Goal: Task Accomplishment & Management: Use online tool/utility

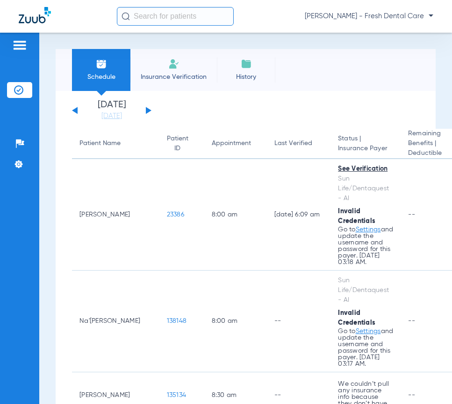
click at [177, 14] on input "text" at bounding box center [175, 16] width 117 height 19
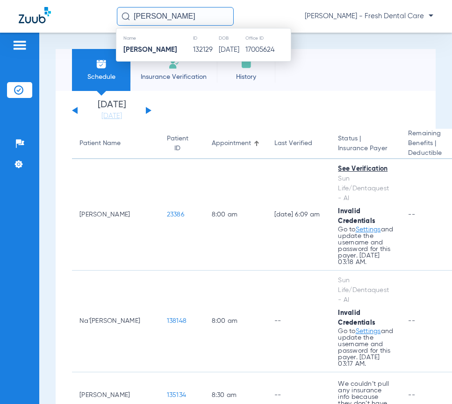
click at [208, 17] on input "PATRICIA BURKS" at bounding box center [175, 16] width 117 height 19
type input "PATRICIA BURKS"
click at [218, 51] on td "02/23/1959" at bounding box center [231, 49] width 27 height 13
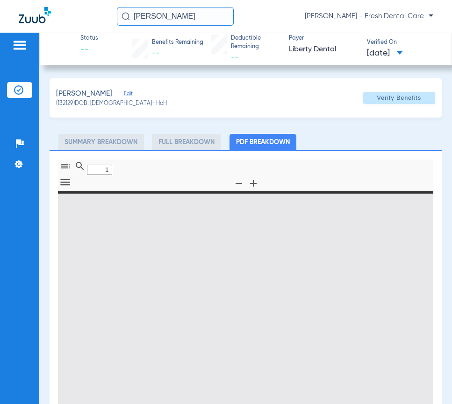
type input "0"
select select "page-width"
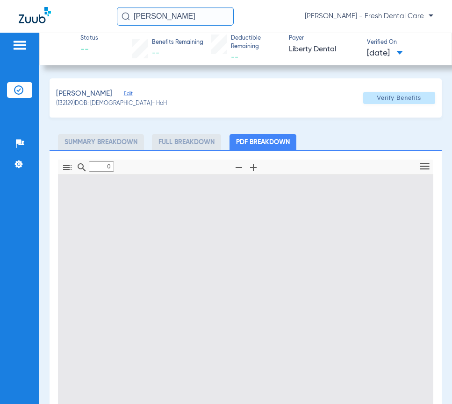
type input "1"
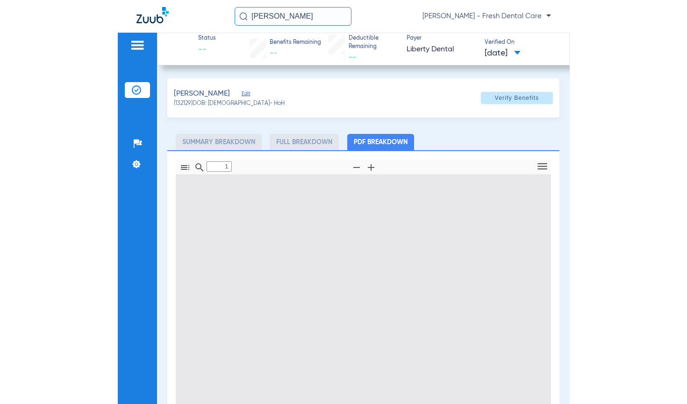
scroll to position [5, 0]
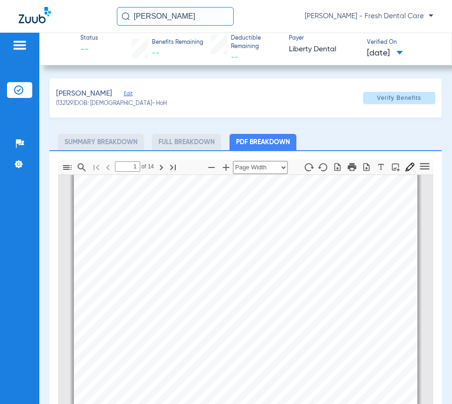
click at [124, 94] on span "Edit" at bounding box center [128, 95] width 8 height 9
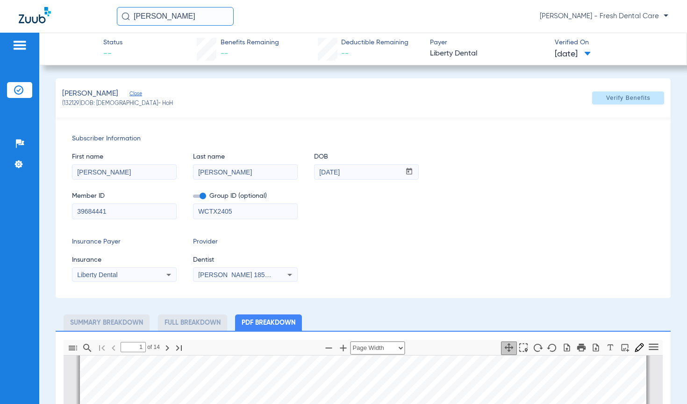
click at [225, 270] on div "Jenny Han 1851746408" at bounding box center [245, 274] width 104 height 11
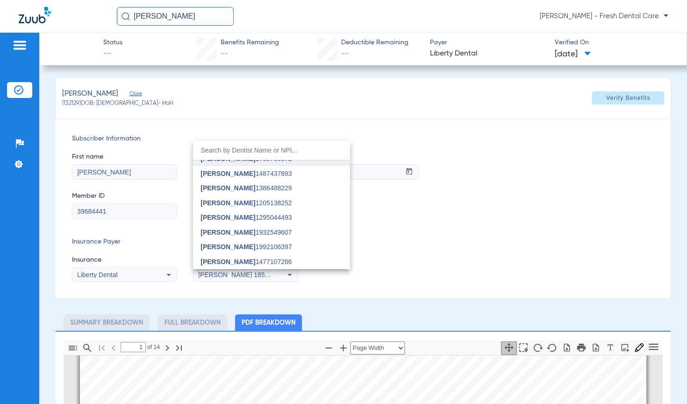
scroll to position [0, 0]
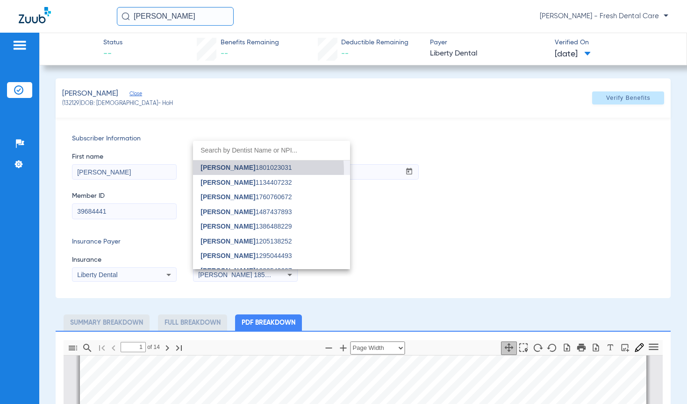
click at [241, 171] on span "Joseph Nguyen" at bounding box center [227, 167] width 55 height 7
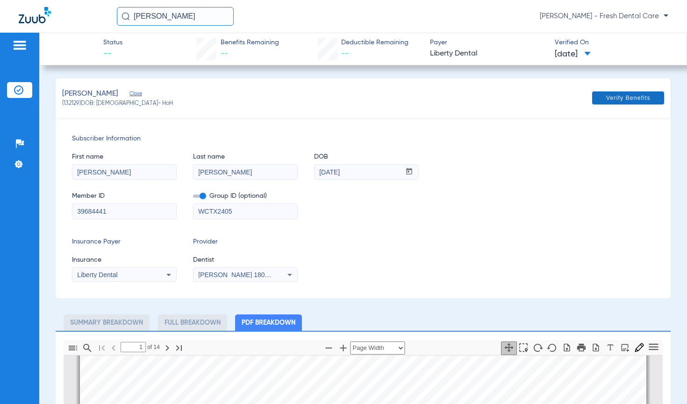
click at [451, 99] on span "Verify Benefits" at bounding box center [628, 97] width 44 height 7
drag, startPoint x: 203, startPoint y: 17, endPoint x: 90, endPoint y: 19, distance: 112.6
click at [90, 19] on div "PATRICIA BURKS Marisol Pena - Fresh Dental Care" at bounding box center [343, 16] width 687 height 33
click at [213, 21] on input "SANDRA RAMIREZ" at bounding box center [175, 16] width 117 height 19
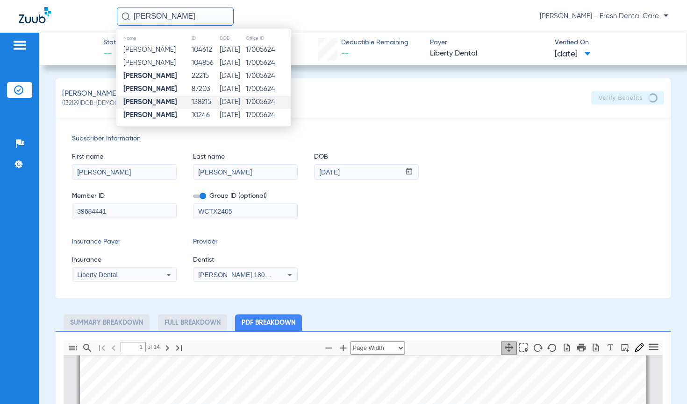
type input "SANDRA RAMIREZ"
click at [245, 103] on td "07/19/2003" at bounding box center [232, 102] width 26 height 13
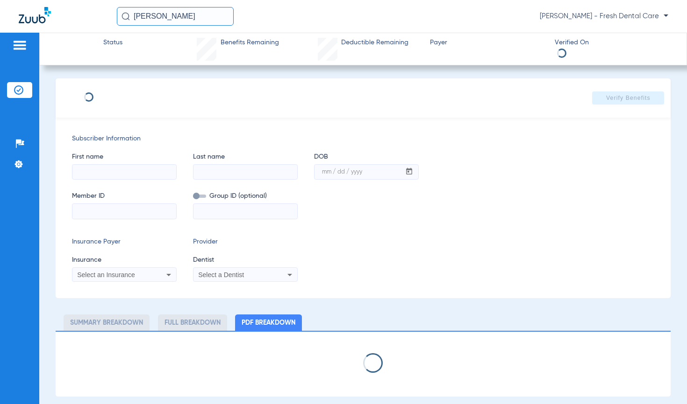
type input "Sandra"
type input "Ramirez"
type input "07/19/2003"
type input "UZ0800299"
type input "ENVD TX HIM"
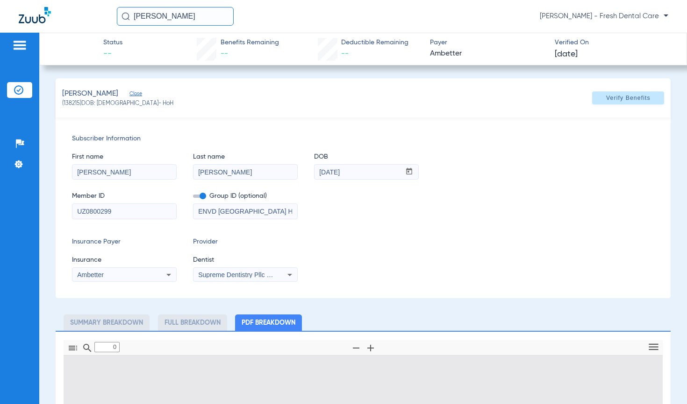
type input "1"
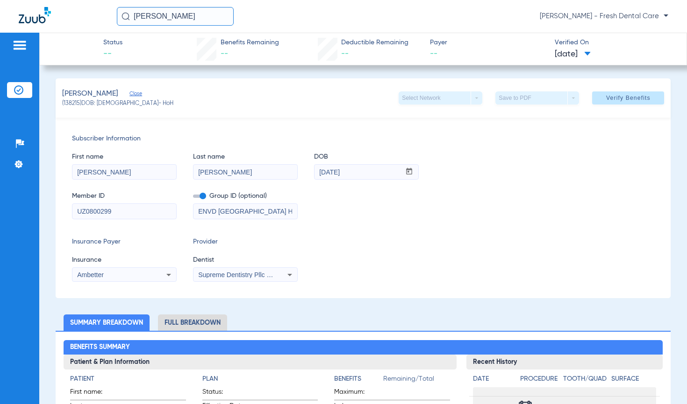
click at [249, 269] on div "Supreme Dentistry Pllc 1952788960" at bounding box center [245, 274] width 104 height 11
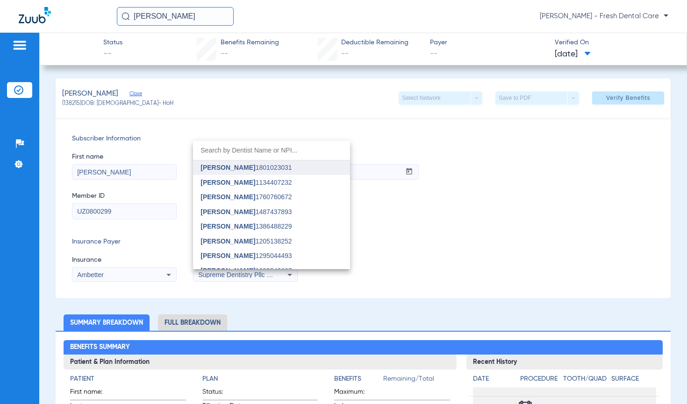
click at [250, 163] on mat-option "Joseph Nguyen 1801023031" at bounding box center [271, 168] width 157 height 15
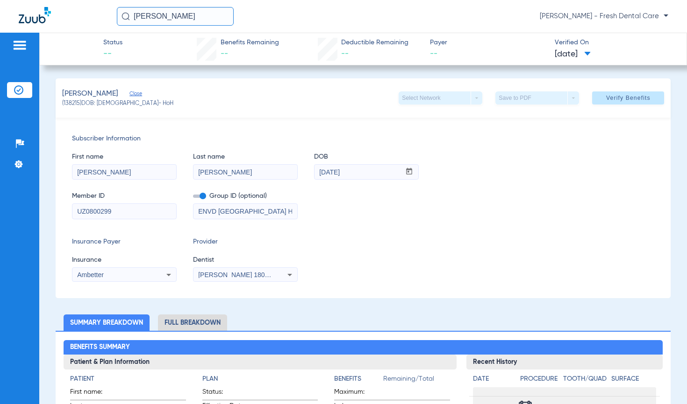
click at [451, 151] on div "First name Sandra Last name Ramirez DOB mm / dd / yyyy 07/19/2003" at bounding box center [363, 162] width 582 height 36
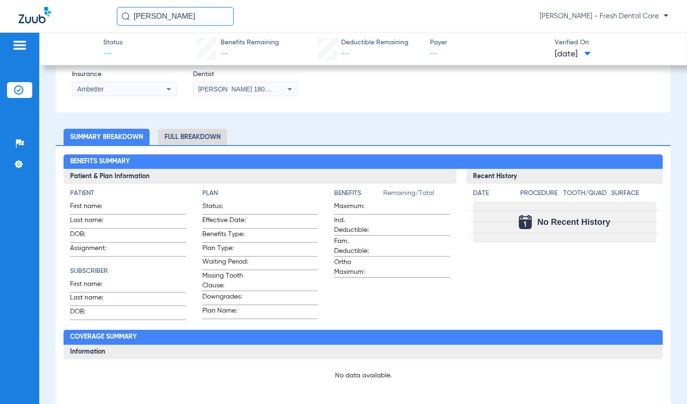
scroll to position [187, 0]
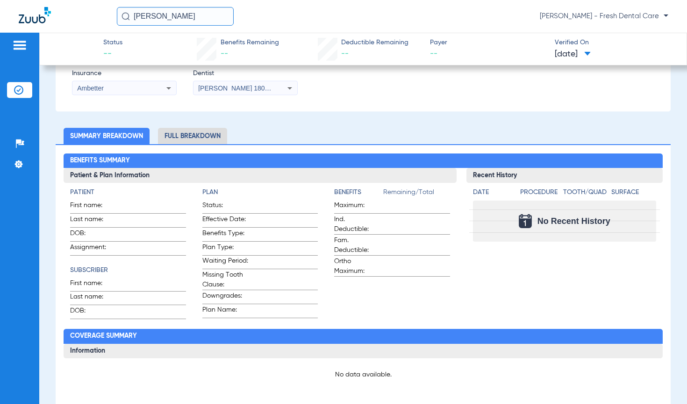
click at [195, 141] on li "Full Breakdown" at bounding box center [192, 136] width 69 height 16
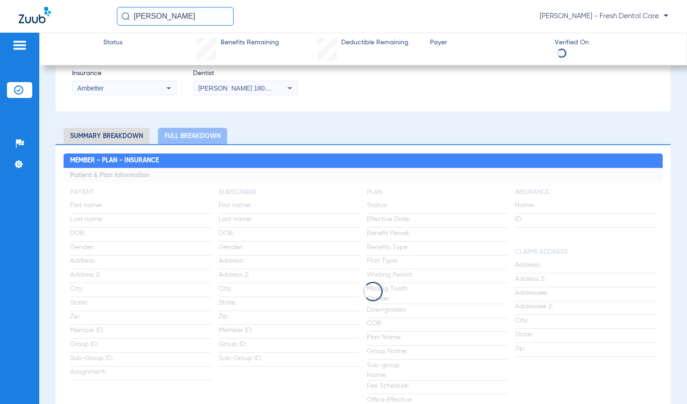
scroll to position [0, 0]
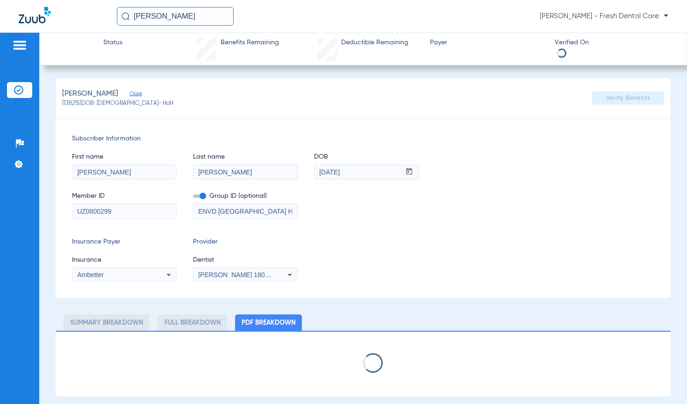
select select "page-width"
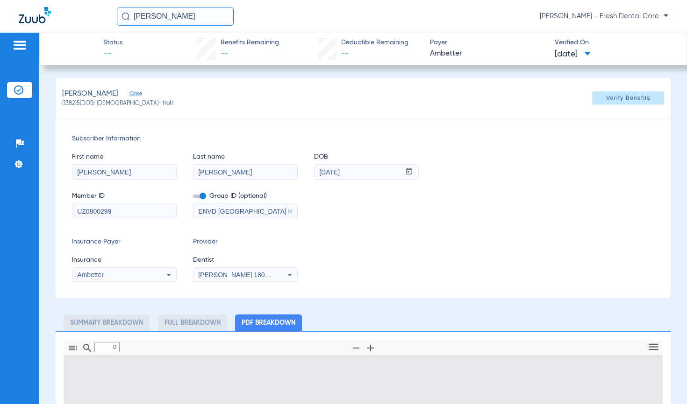
type input "1"
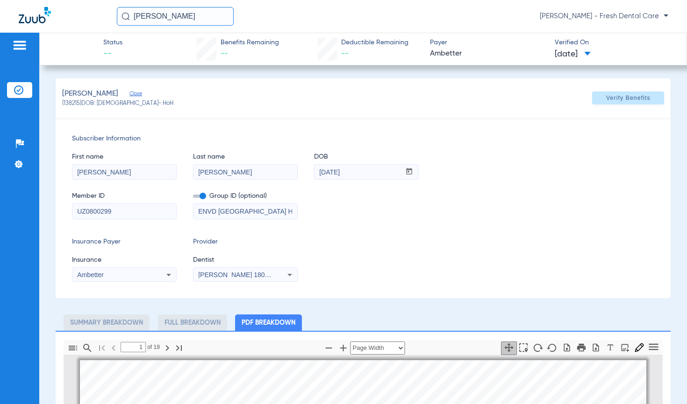
scroll to position [5, 0]
click at [92, 323] on li "Summary Breakdown" at bounding box center [107, 323] width 86 height 16
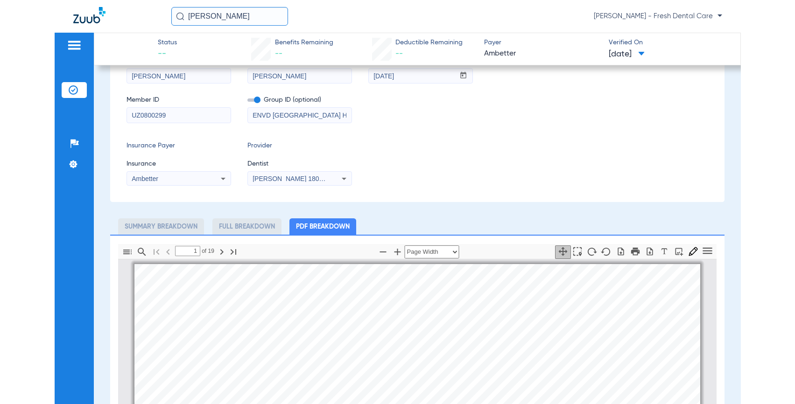
scroll to position [0, 0]
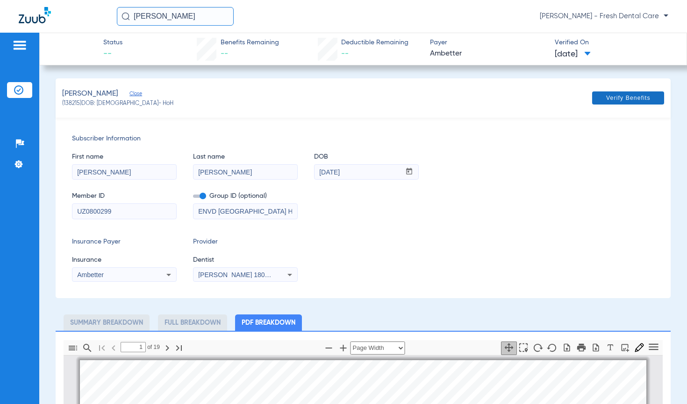
click at [451, 95] on span "Verify Benefits" at bounding box center [628, 97] width 44 height 7
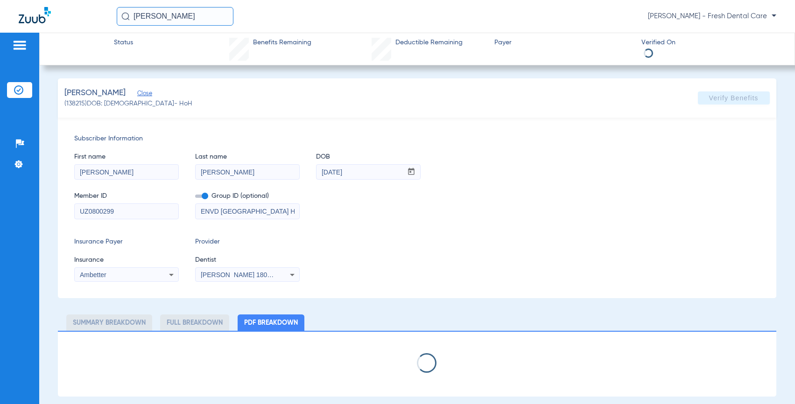
select select "page-width"
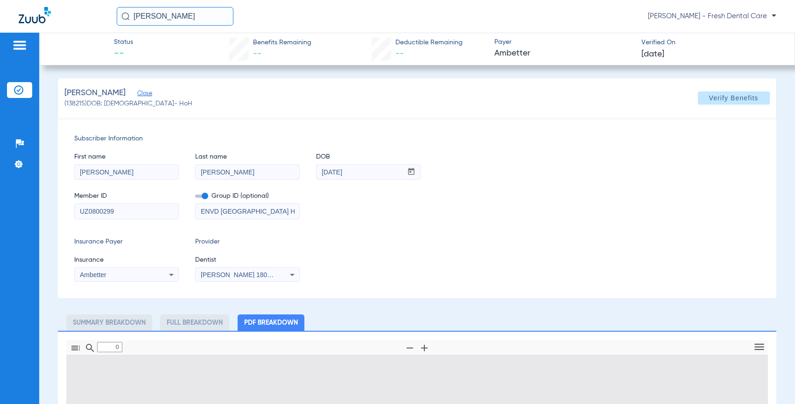
type input "1"
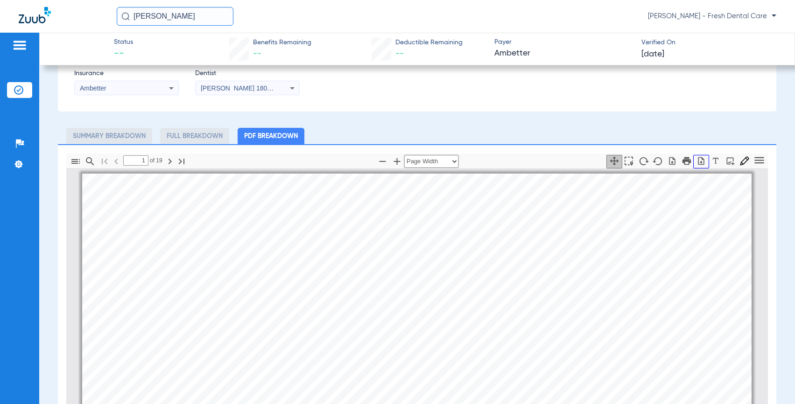
click at [451, 168] on button "button" at bounding box center [702, 162] width 16 height 14
click at [24, 111] on div "Patients Insurance Verification Setup Help Center Settings" at bounding box center [19, 235] width 39 height 404
click at [22, 116] on div "Patients Insurance Verification Setup Help Center Settings" at bounding box center [19, 235] width 39 height 404
click at [15, 88] on img at bounding box center [18, 89] width 9 height 9
